Goal: Information Seeking & Learning: Learn about a topic

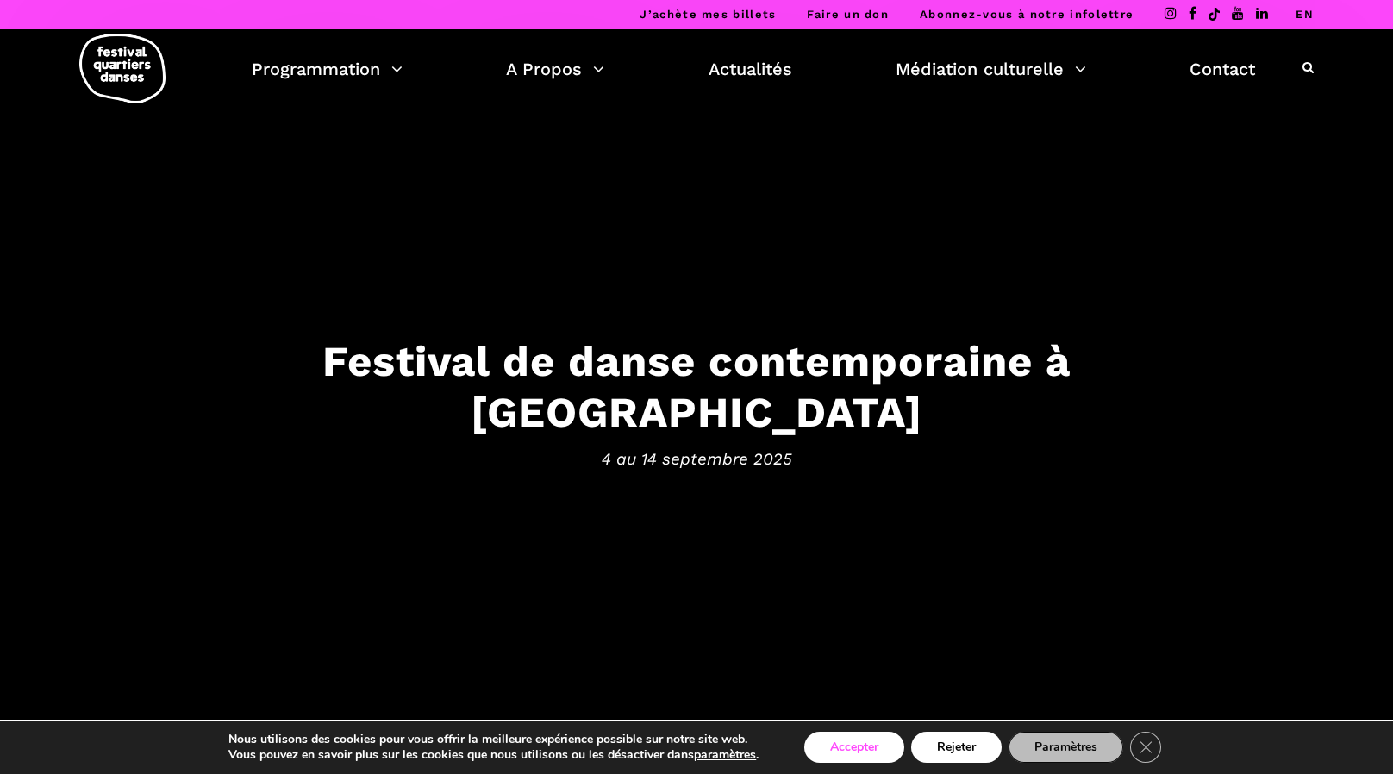
click at [855, 746] on button "Accepter" at bounding box center [854, 747] width 100 height 31
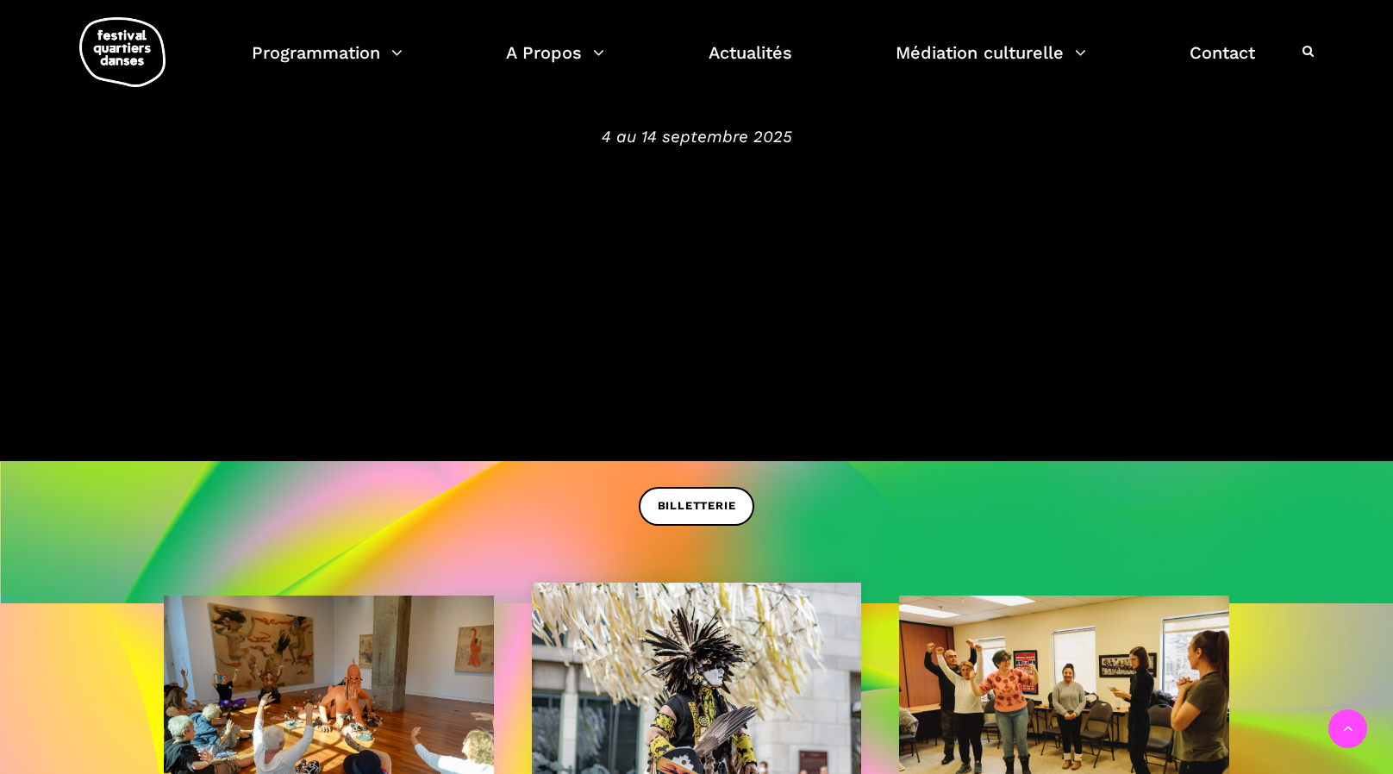
scroll to position [172, 0]
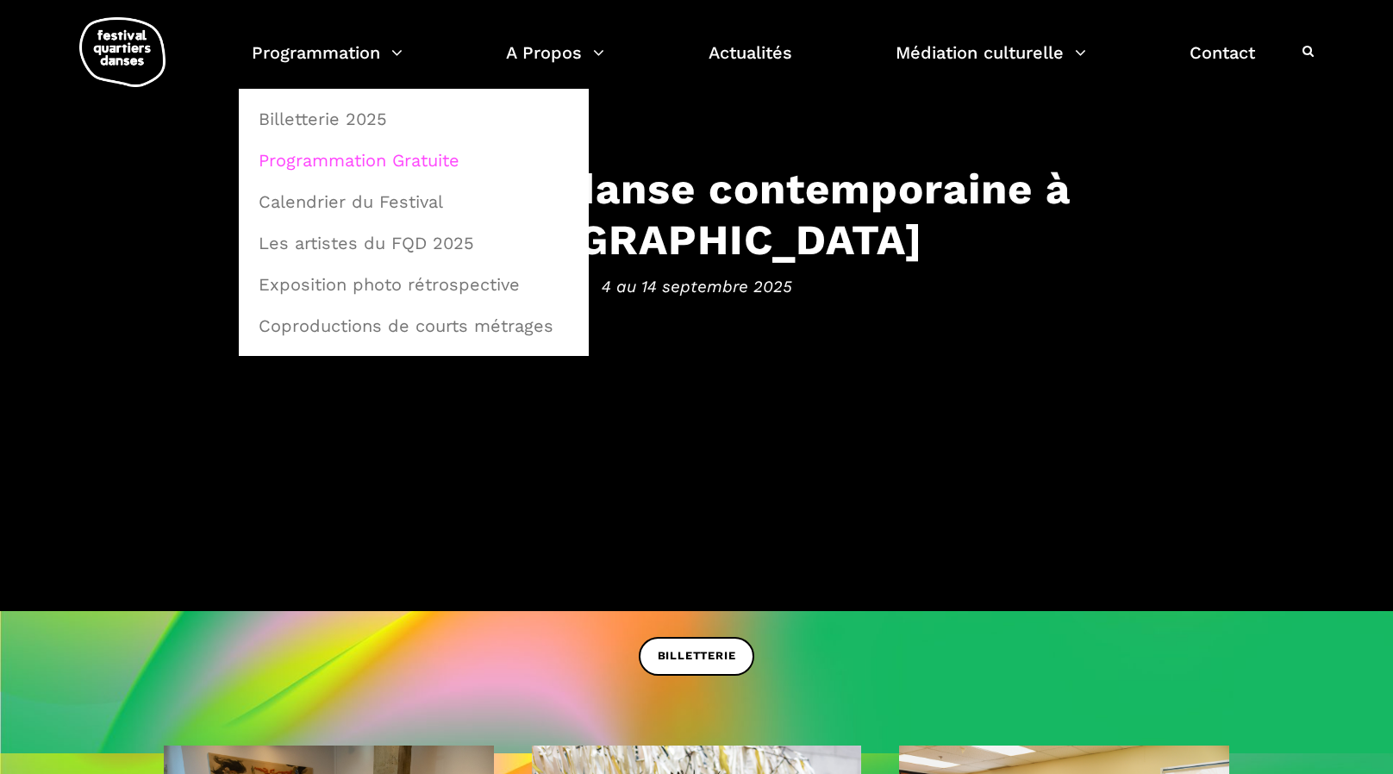
click at [303, 158] on link "Programmation Gratuite" at bounding box center [413, 160] width 331 height 40
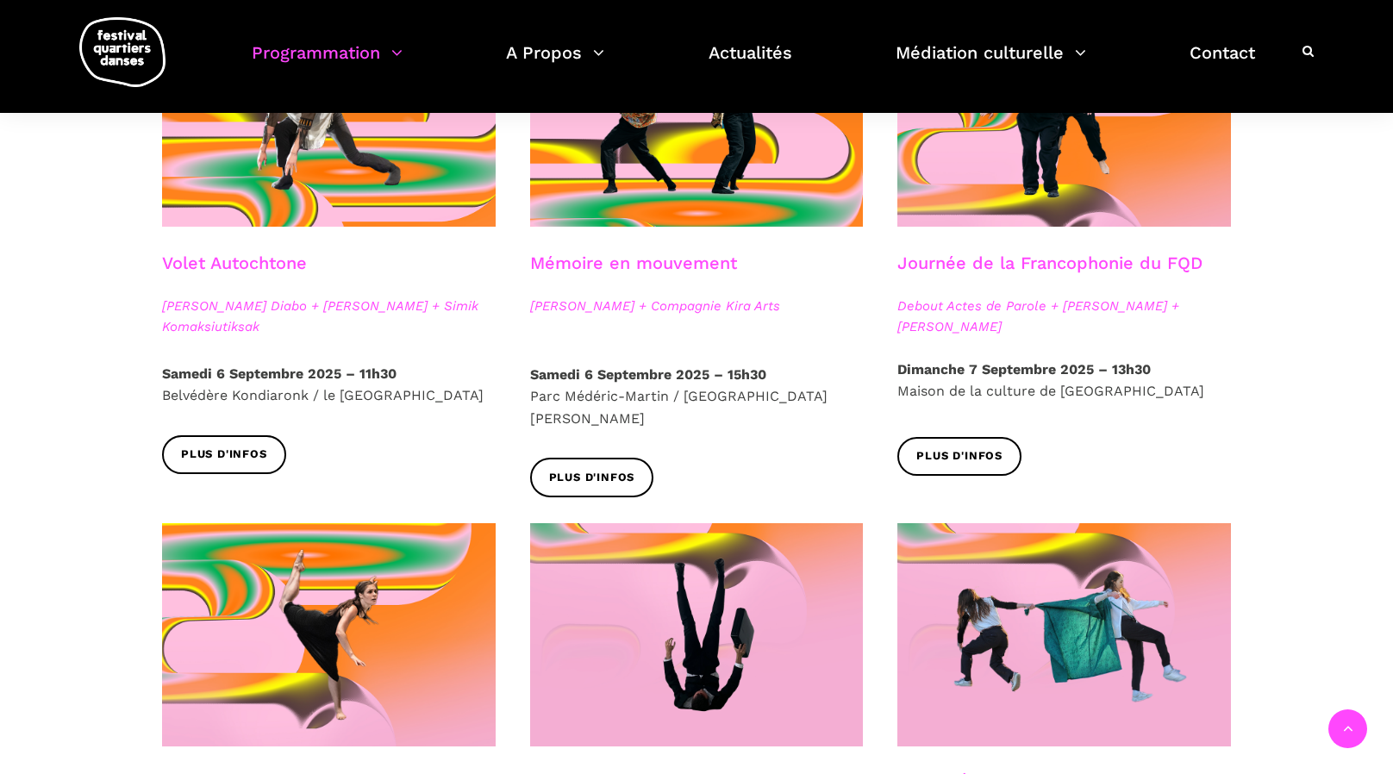
scroll to position [431, 0]
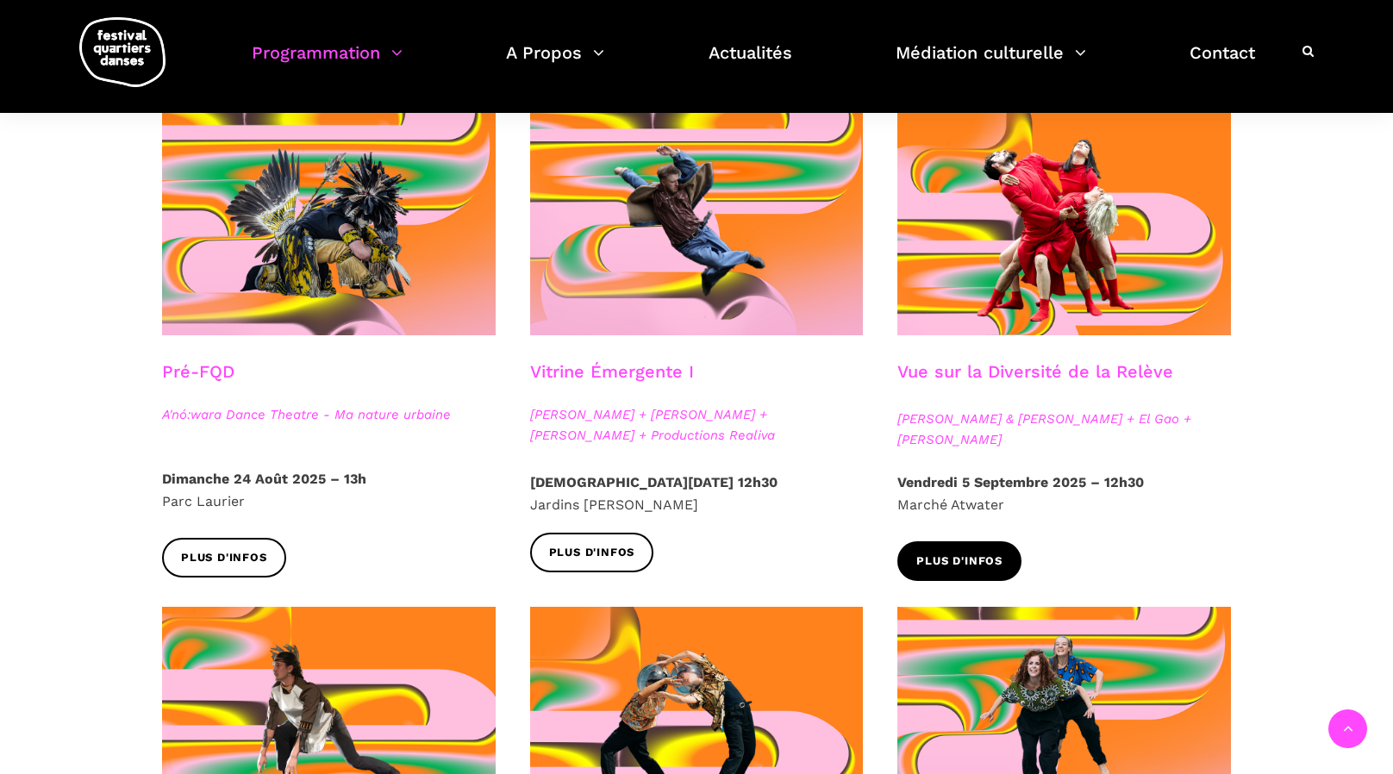
click at [968, 558] on span "Plus d'infos" at bounding box center [959, 561] width 86 height 18
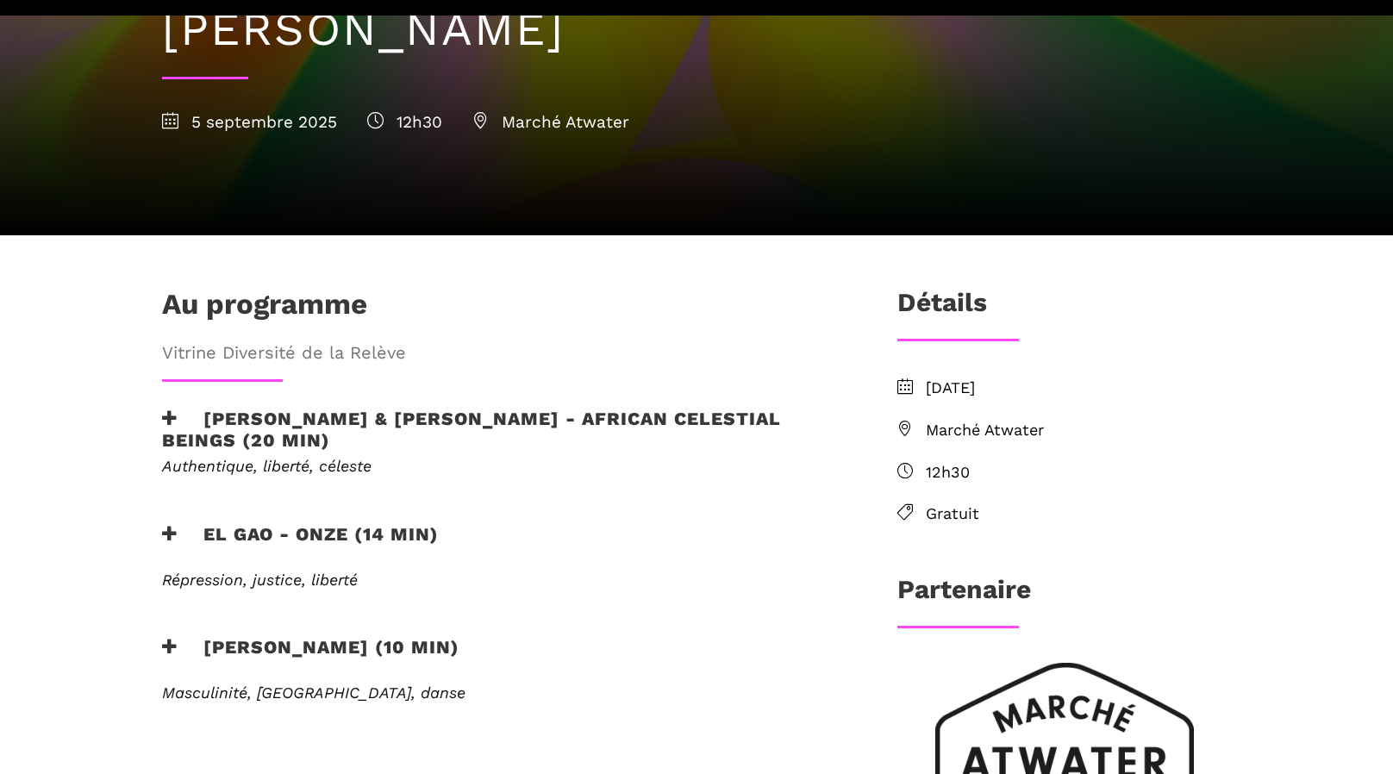
scroll to position [345, 0]
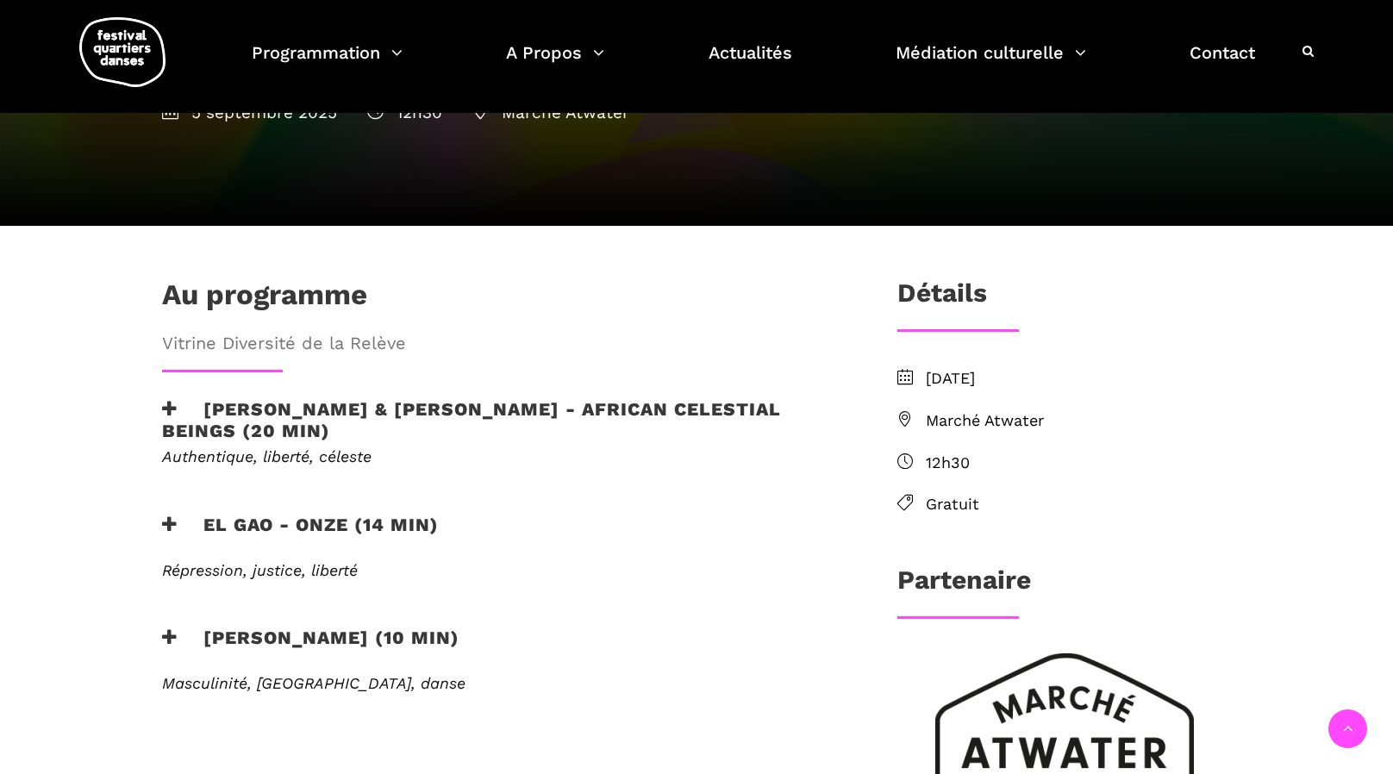
click at [1010, 408] on span "Marché Atwater" at bounding box center [1078, 420] width 305 height 25
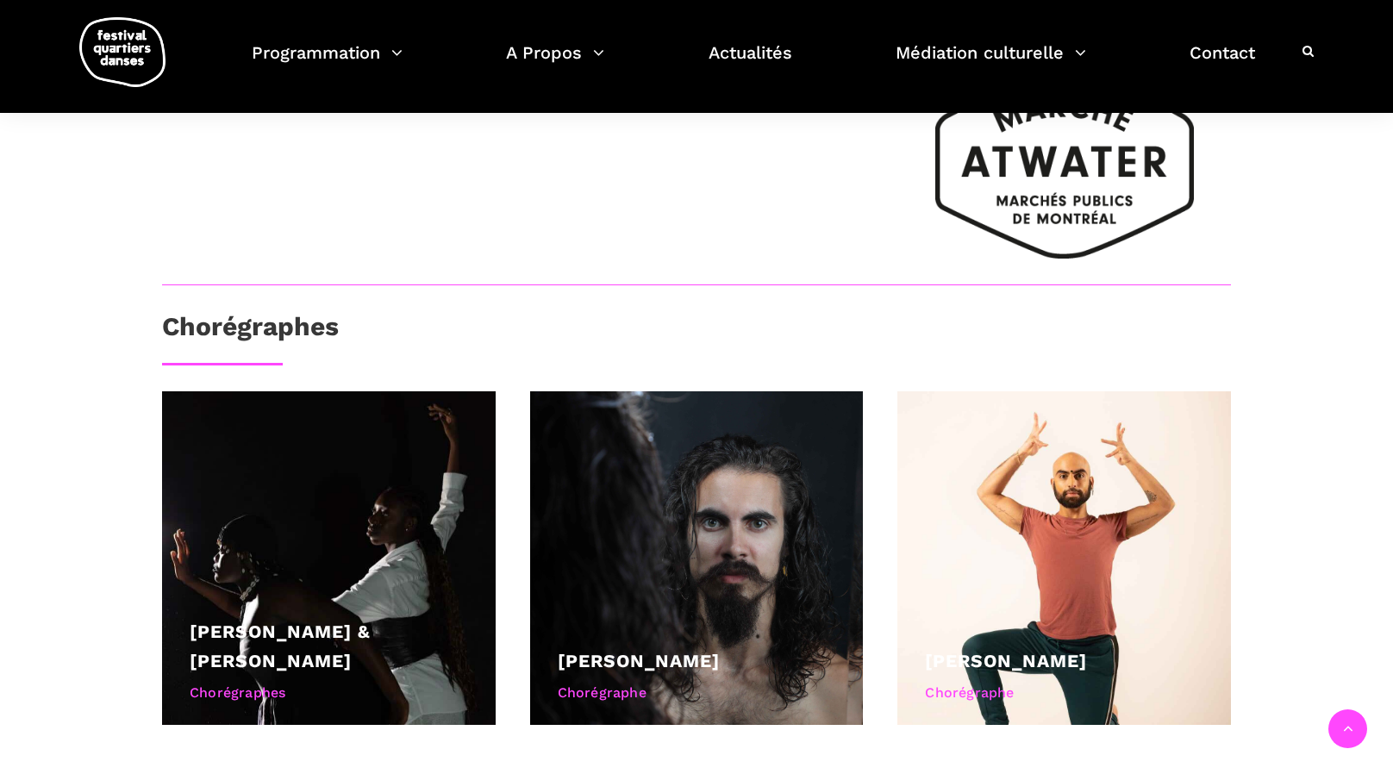
scroll to position [948, 0]
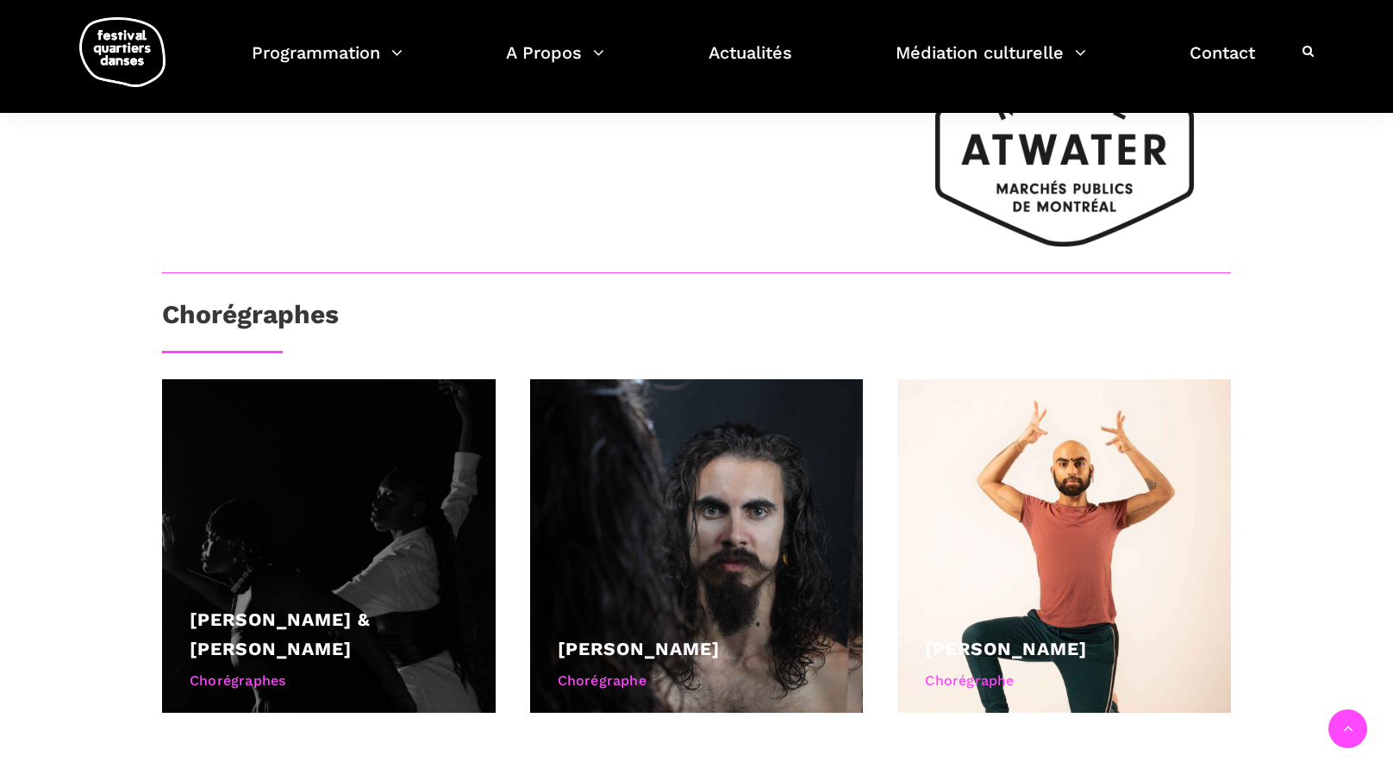
click at [335, 504] on div at bounding box center [328, 545] width 333 height 333
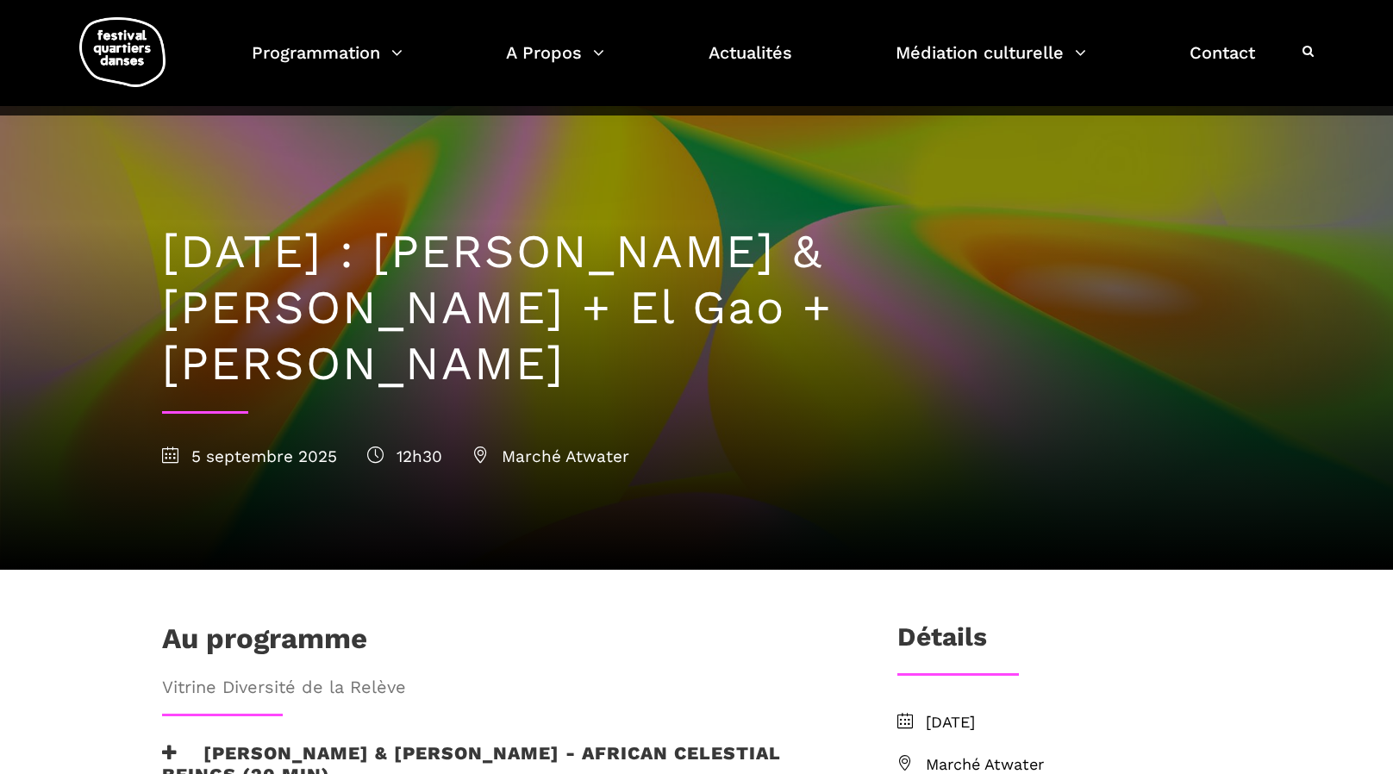
scroll to position [0, 0]
